Goal: Information Seeking & Learning: Compare options

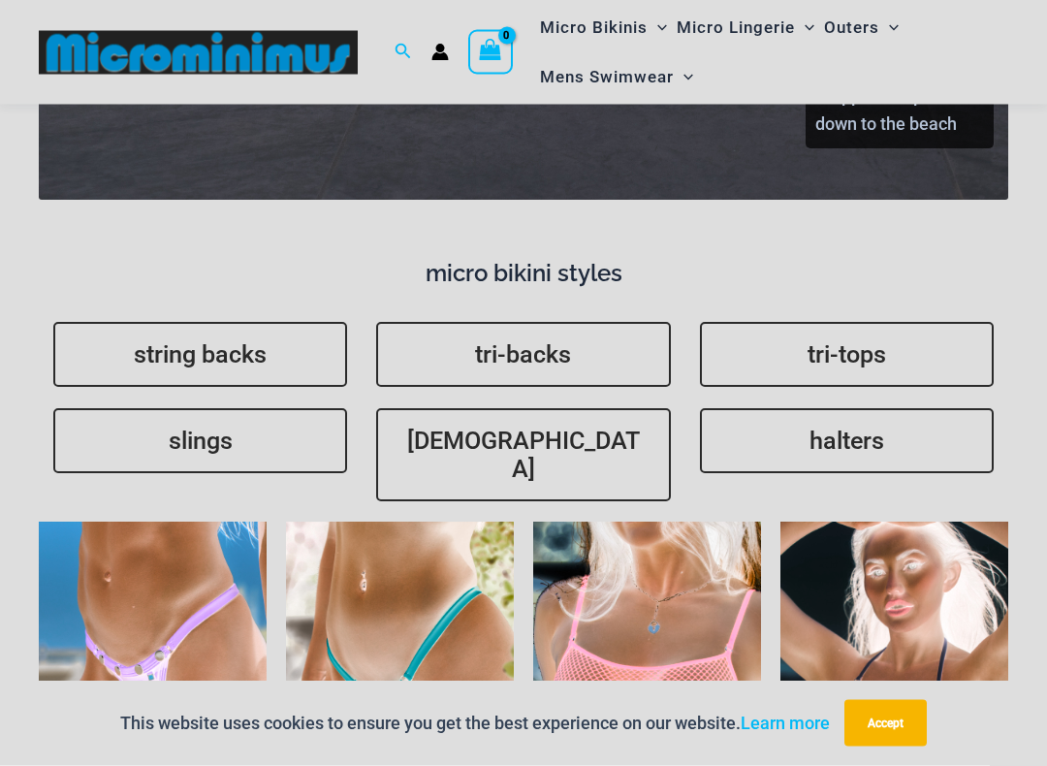
scroll to position [4149, 0]
click at [181, 322] on link "string backs" at bounding box center [200, 354] width 294 height 65
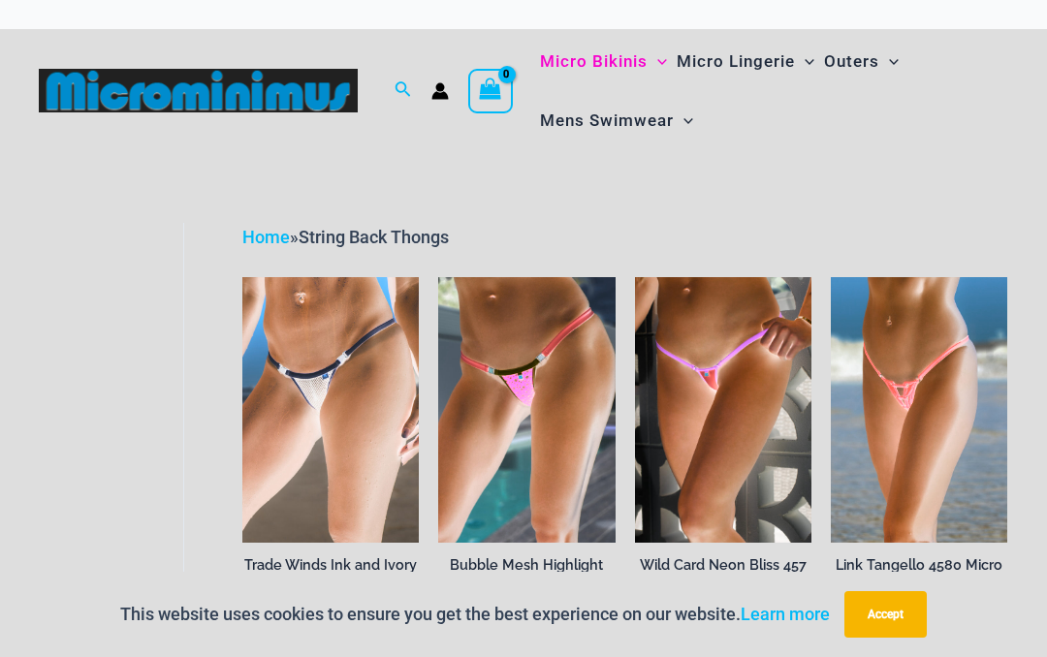
click at [635, 277] on img at bounding box center [635, 277] width 0 height 0
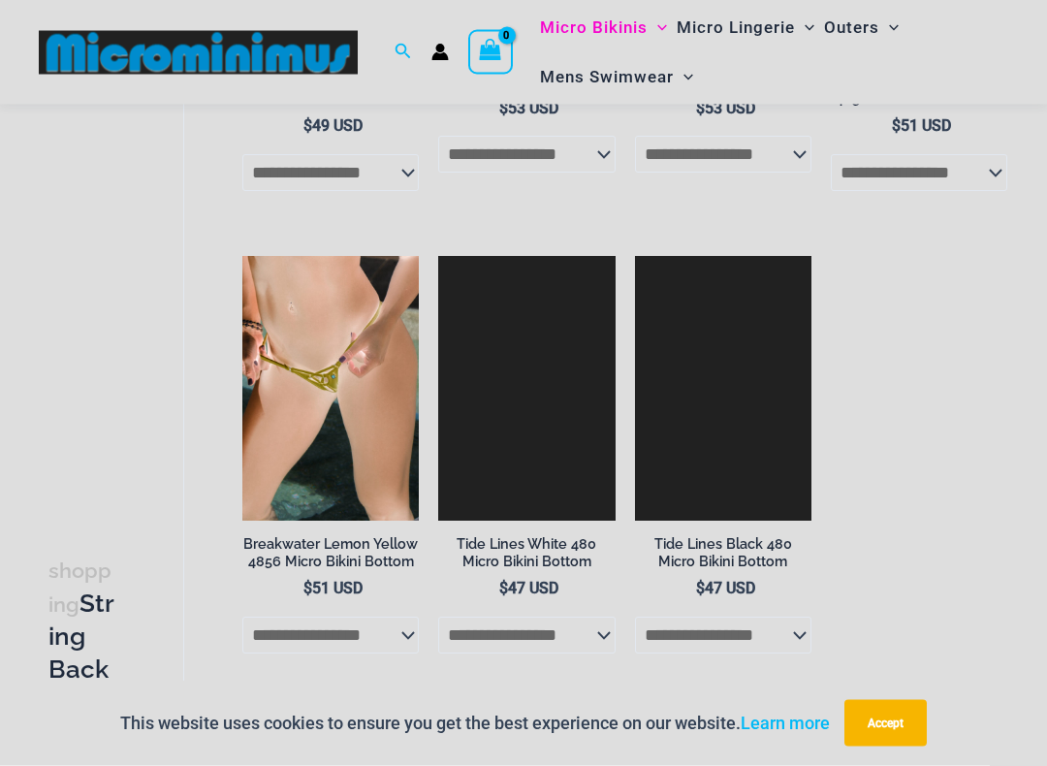
scroll to position [1924, 0]
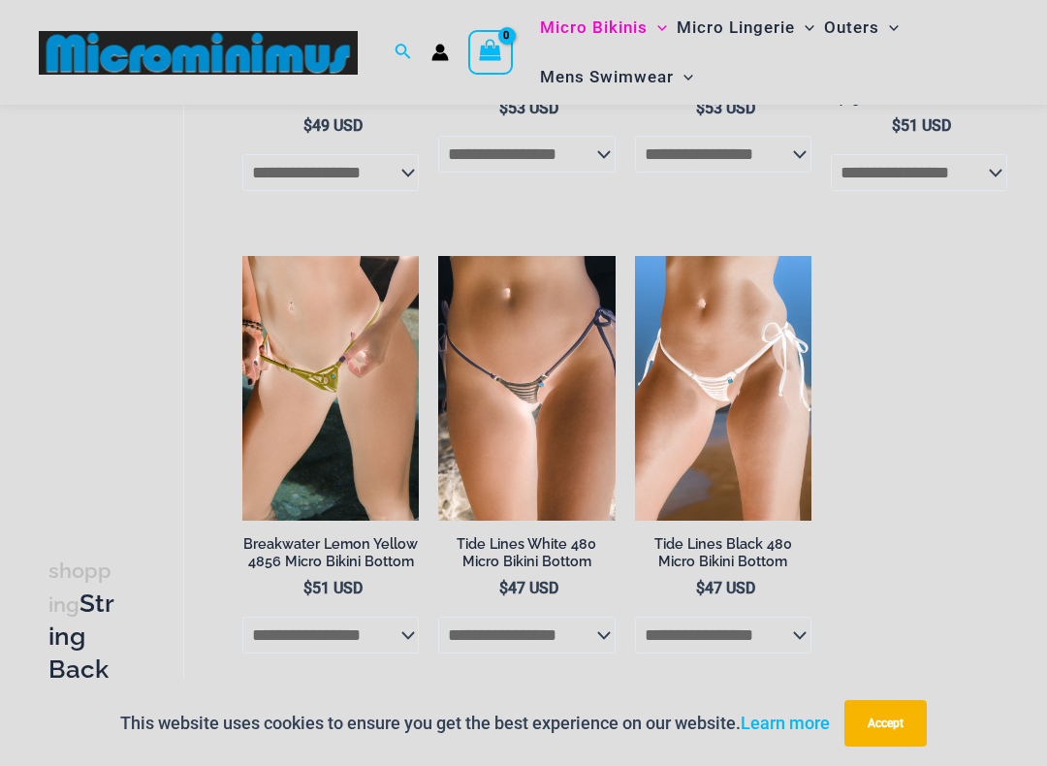
click at [438, 256] on img at bounding box center [438, 256] width 0 height 0
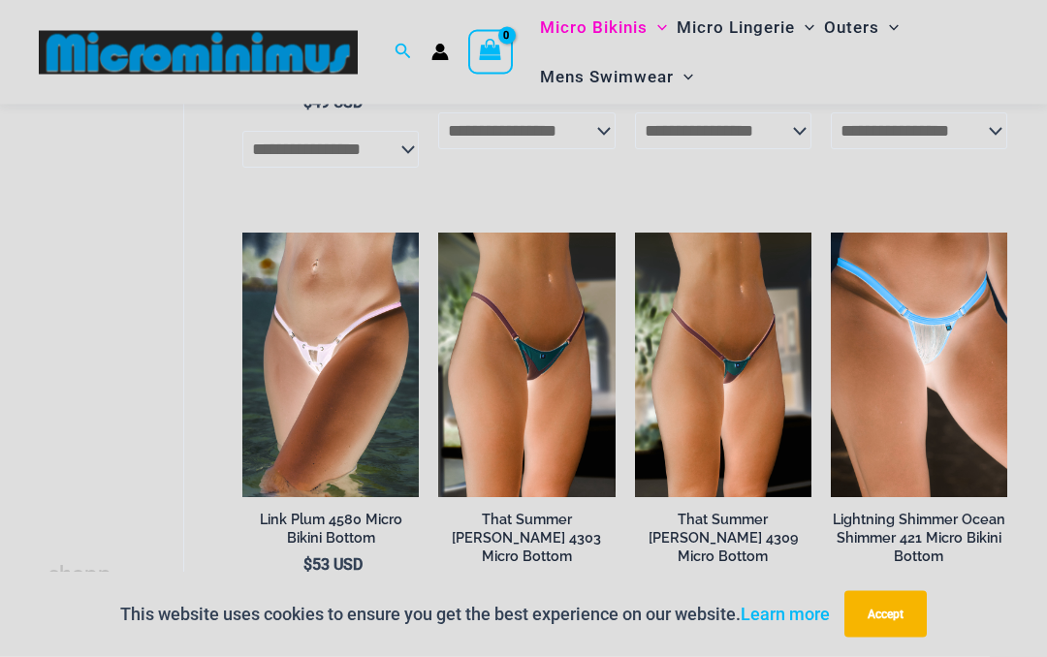
scroll to position [987, 0]
click at [831, 233] on img at bounding box center [831, 233] width 0 height 0
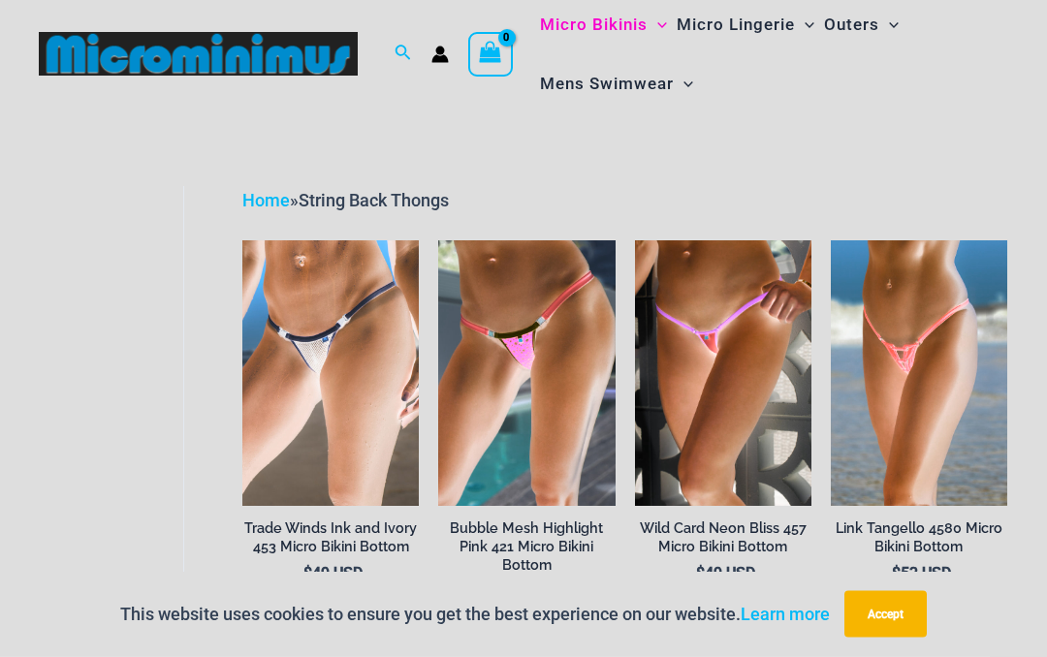
scroll to position [0, 0]
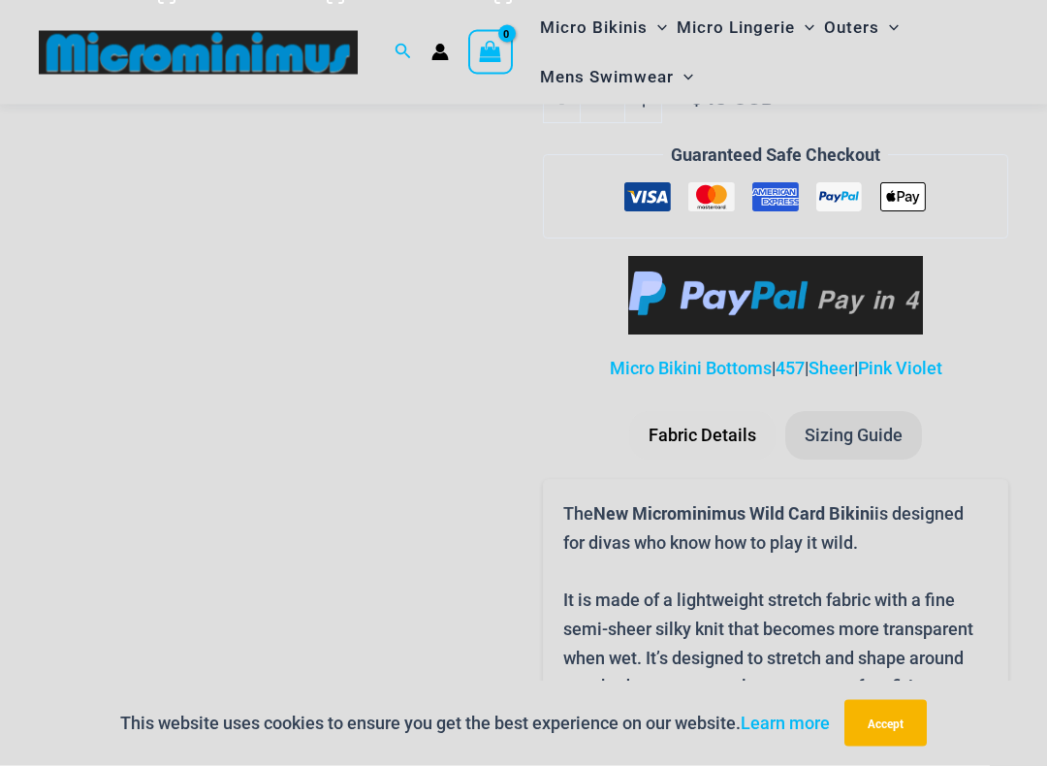
scroll to position [1264, 0]
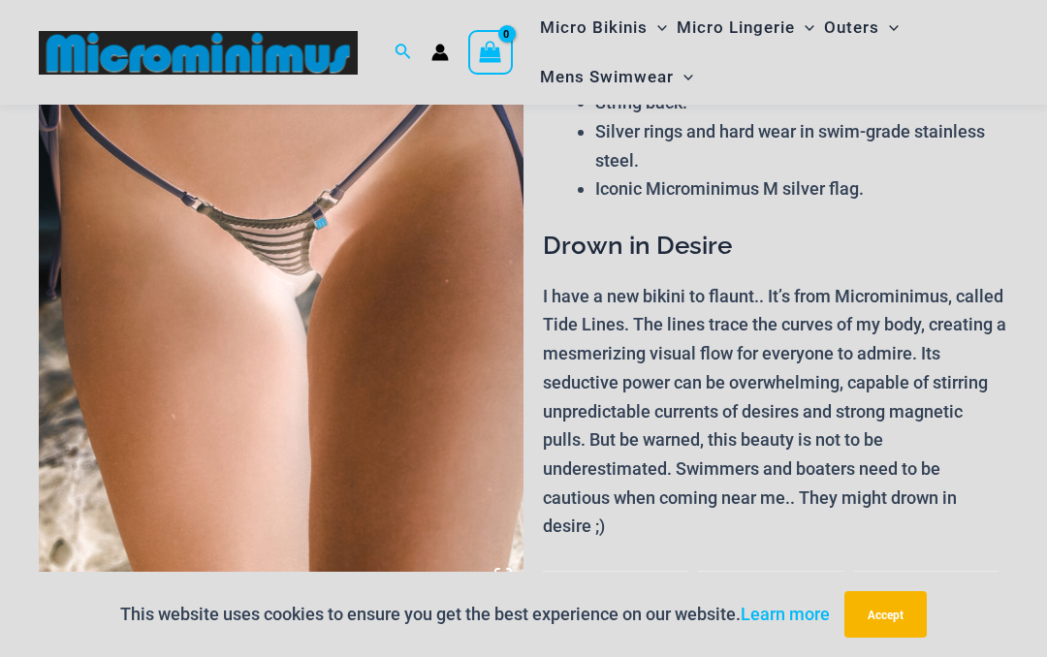
scroll to position [289, 0]
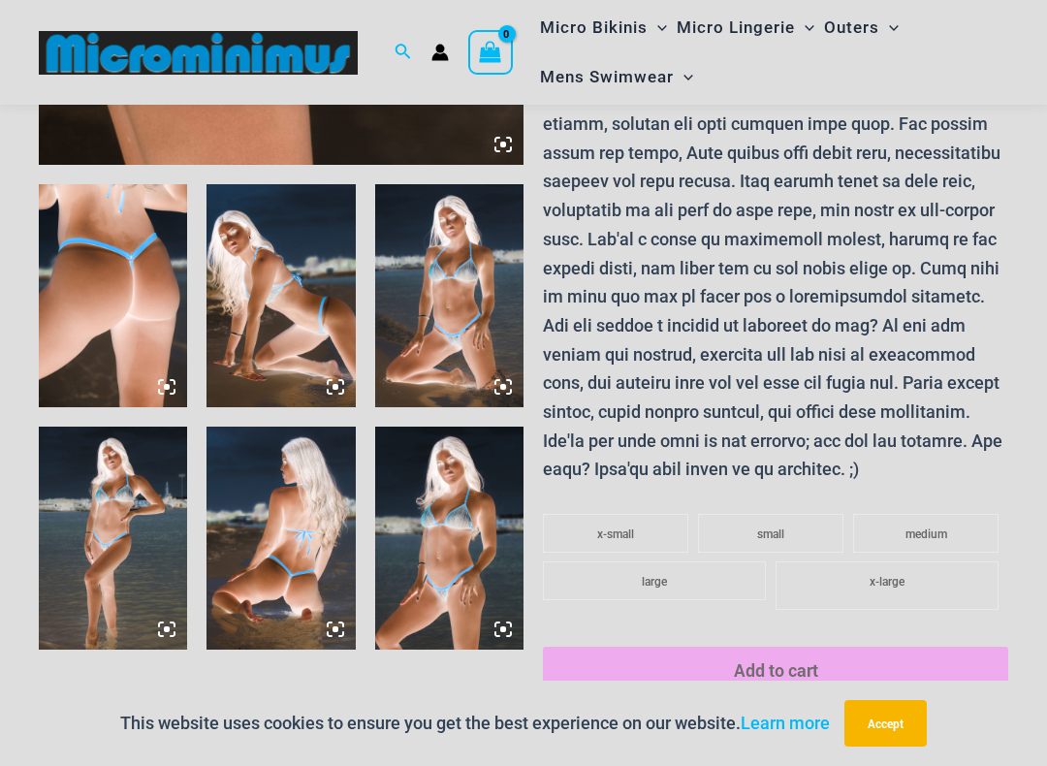
scroll to position [723, 0]
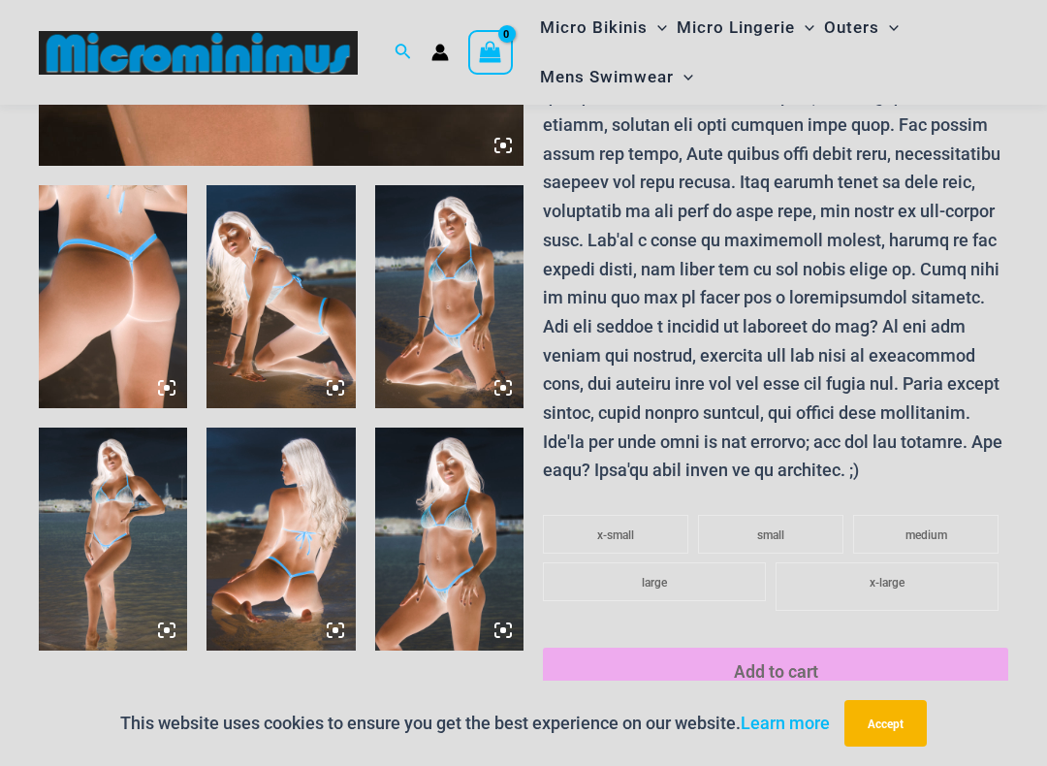
click at [453, 291] on img at bounding box center [449, 296] width 148 height 223
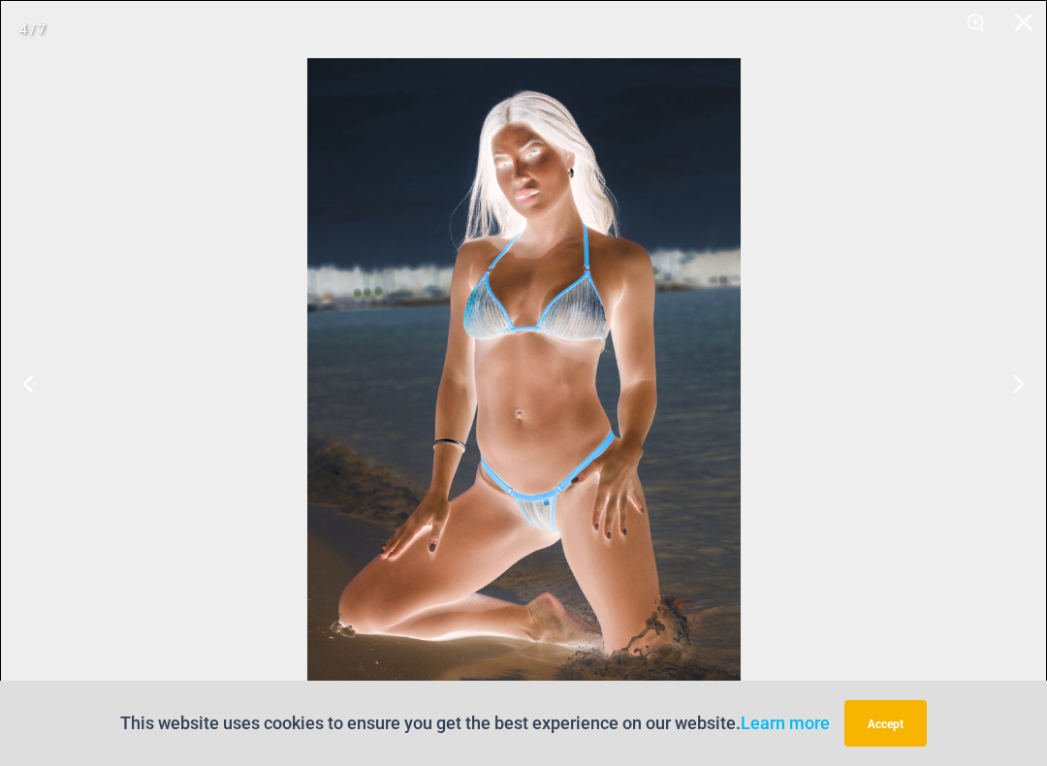
click at [1029, 26] on button "Close" at bounding box center [1016, 29] width 48 height 58
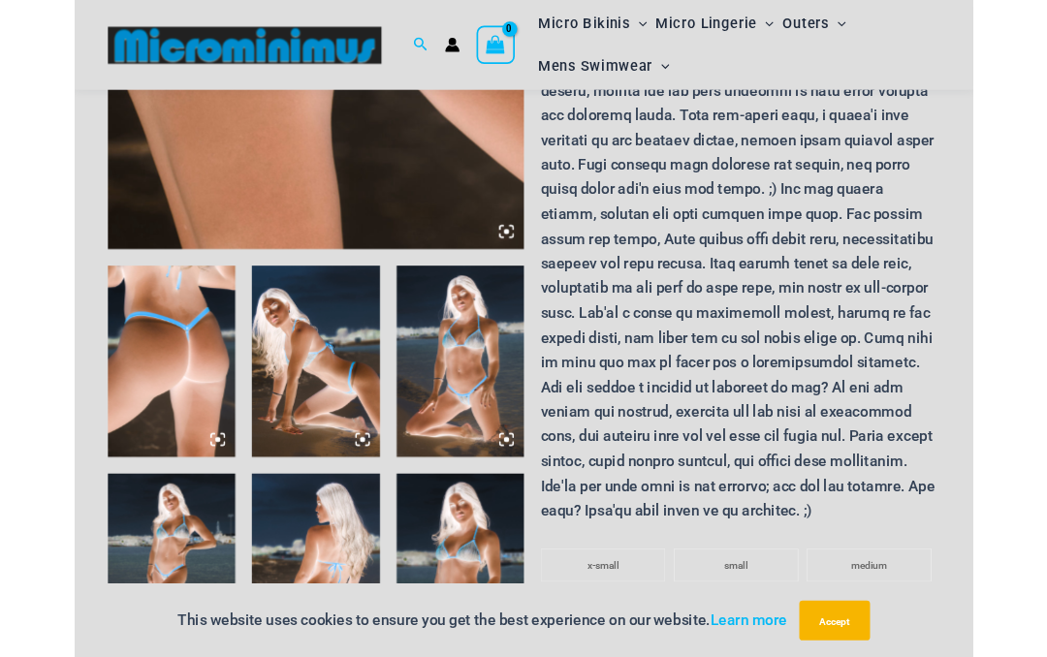
scroll to position [0, 0]
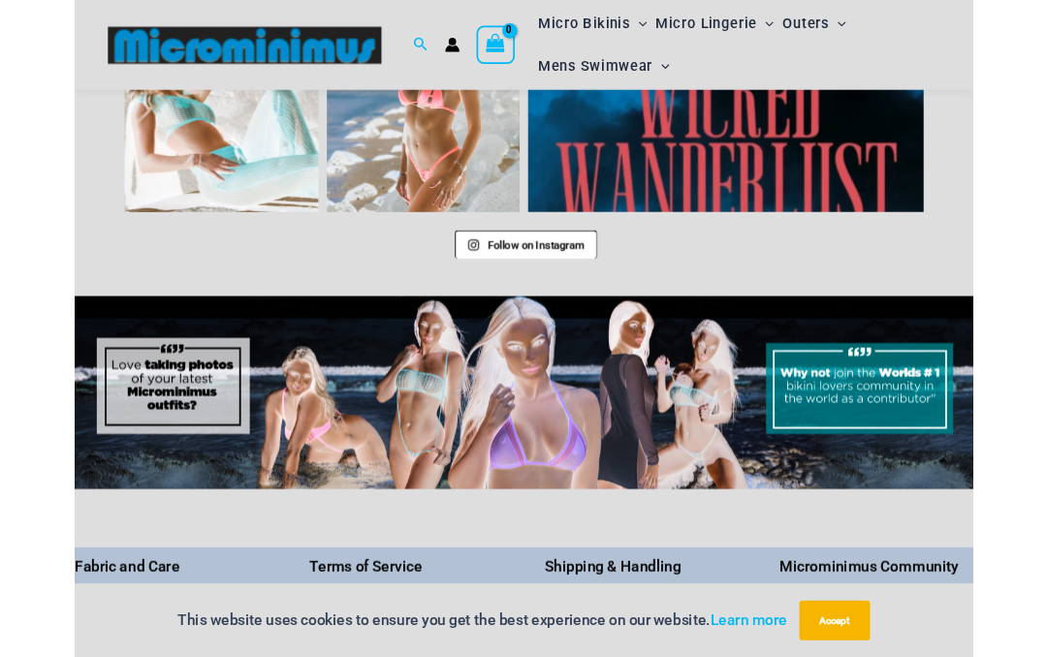
scroll to position [8431, 0]
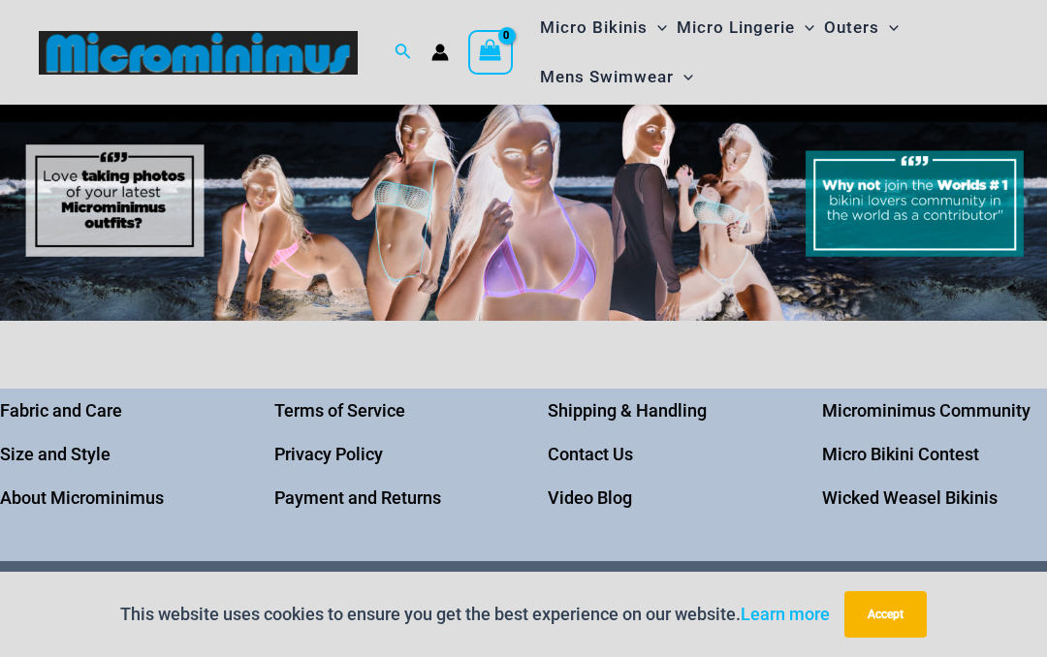
click at [905, 444] on link "Micro Bikini Contest" at bounding box center [900, 454] width 157 height 20
click at [862, 487] on link "Wicked Weasel Bikinis" at bounding box center [909, 497] width 175 height 20
